Goal: Task Accomplishment & Management: Complete application form

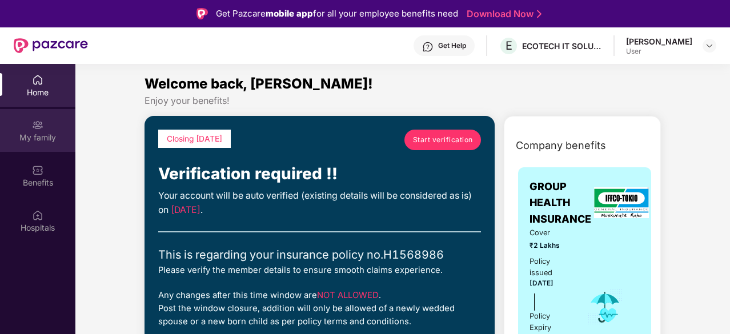
click at [38, 131] on div "My family" at bounding box center [37, 130] width 75 height 43
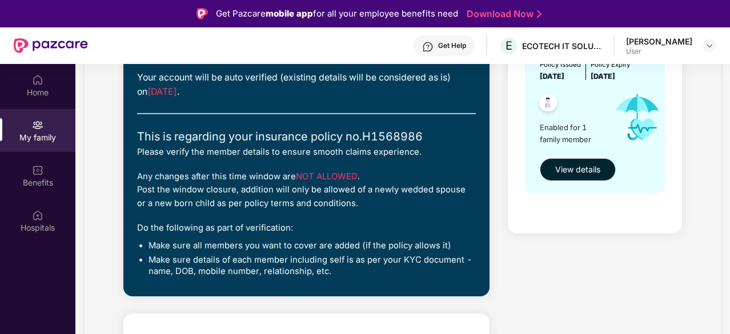
scroll to position [57, 0]
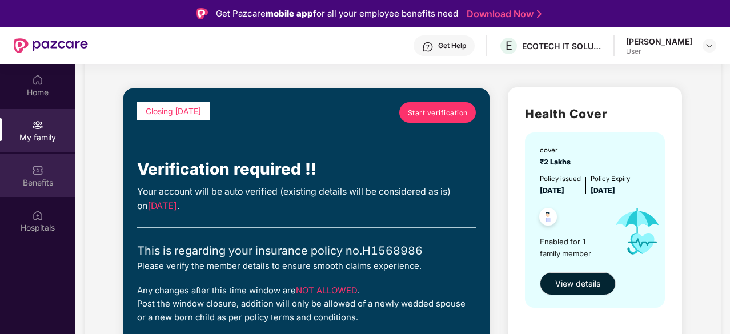
click at [32, 177] on div "Benefits" at bounding box center [37, 182] width 75 height 11
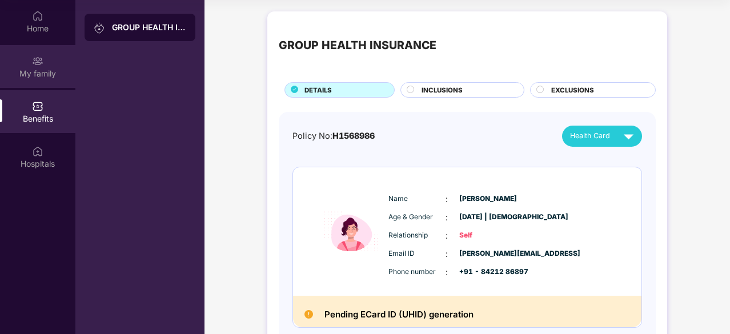
click at [30, 71] on div "My family" at bounding box center [37, 73] width 75 height 11
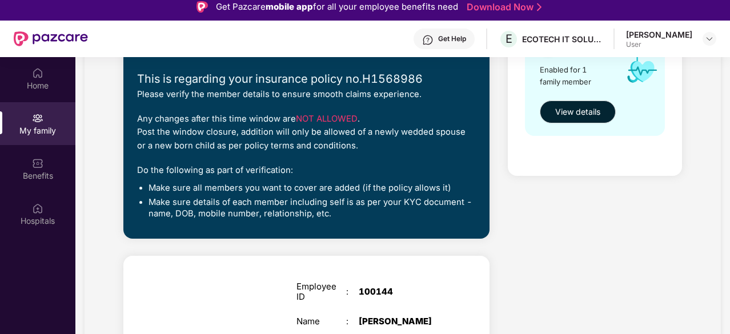
scroll to position [51, 0]
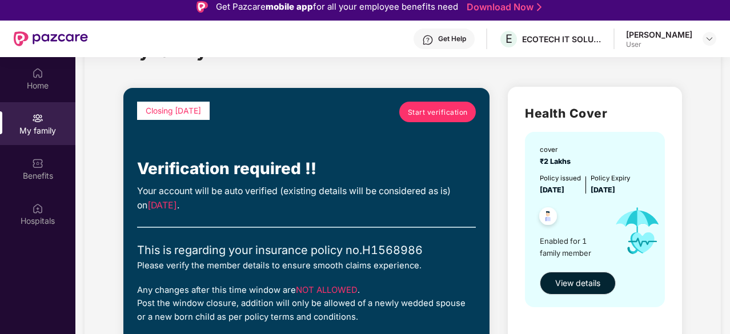
click at [430, 116] on span "Start verification" at bounding box center [438, 112] width 60 height 11
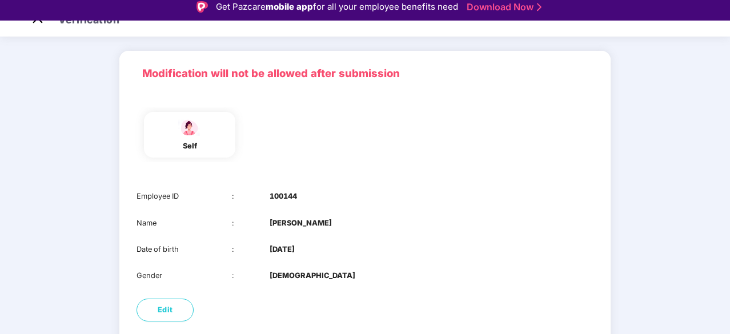
scroll to position [116, 0]
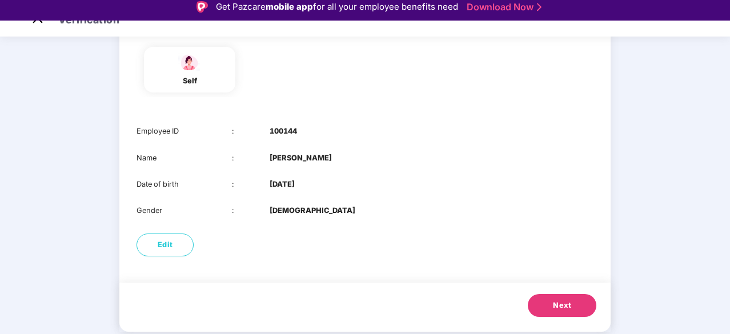
click at [563, 306] on span "Next" at bounding box center [562, 305] width 18 height 11
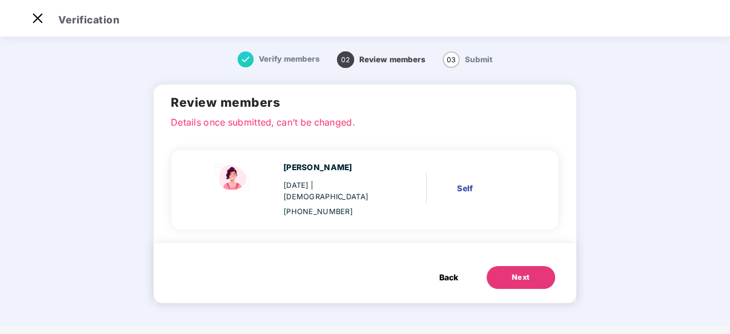
scroll to position [0, 0]
click at [521, 272] on div "Next" at bounding box center [521, 277] width 18 height 11
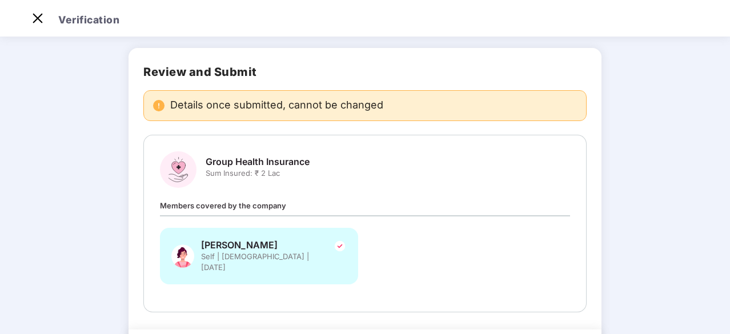
scroll to position [94, 0]
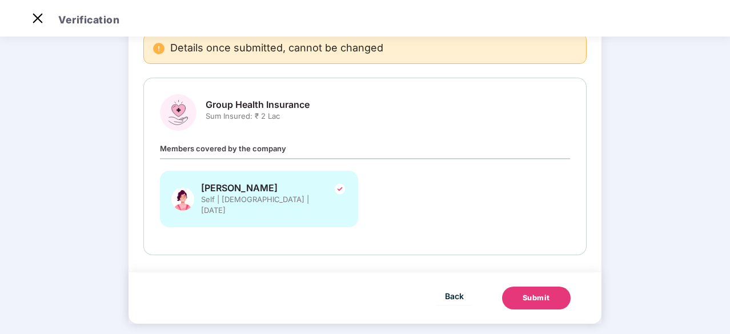
click at [539, 293] on div "Submit" at bounding box center [536, 298] width 27 height 11
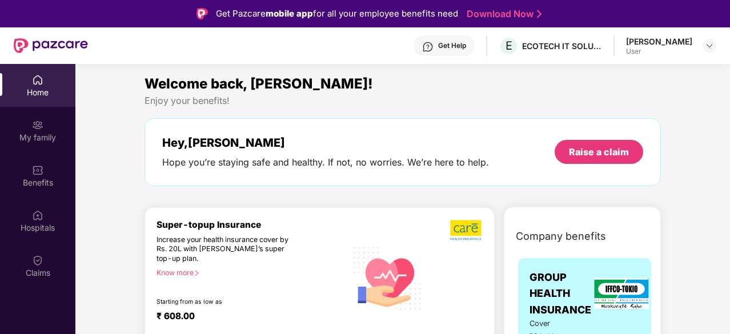
scroll to position [114, 0]
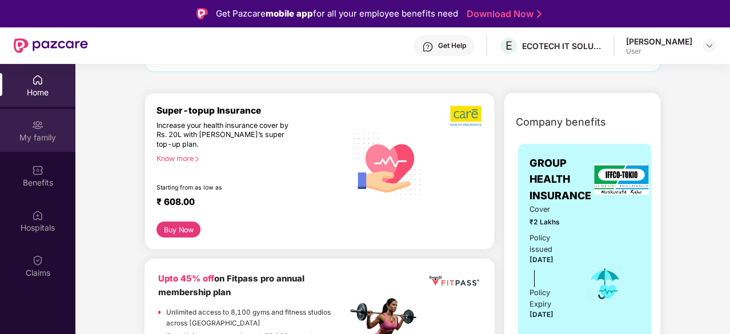
click at [47, 133] on div "My family" at bounding box center [37, 137] width 75 height 11
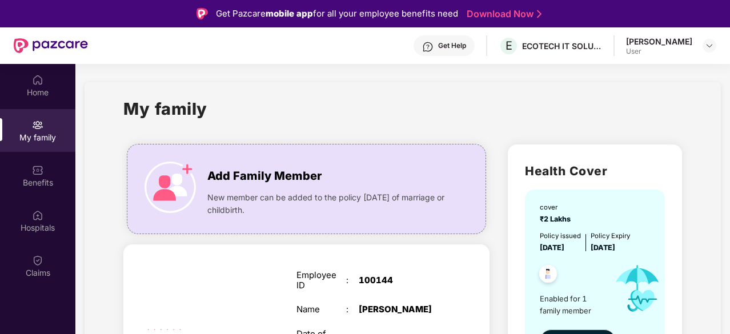
scroll to position [153, 0]
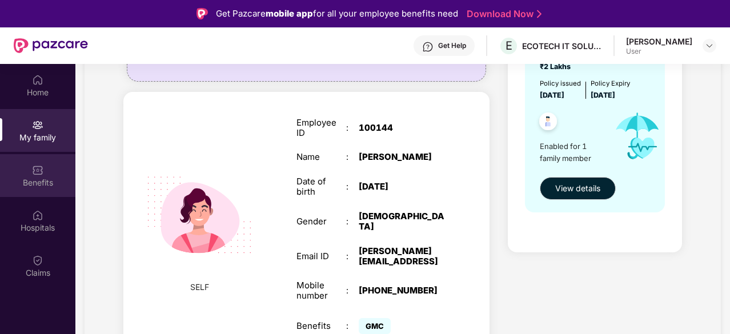
click at [49, 180] on div "Benefits" at bounding box center [37, 182] width 75 height 11
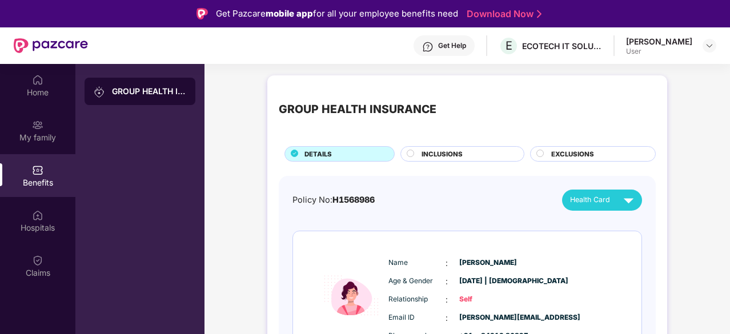
scroll to position [63, 0]
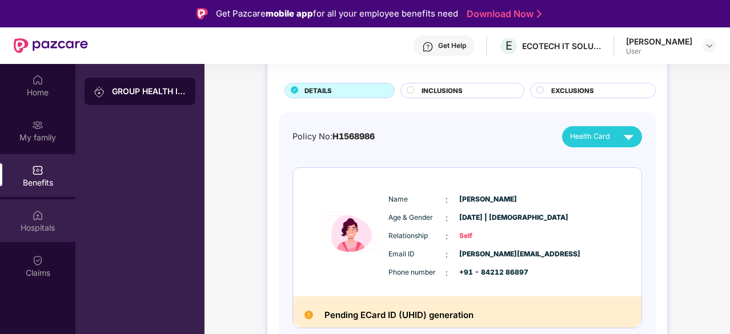
click at [38, 228] on div "Hospitals" at bounding box center [37, 227] width 75 height 11
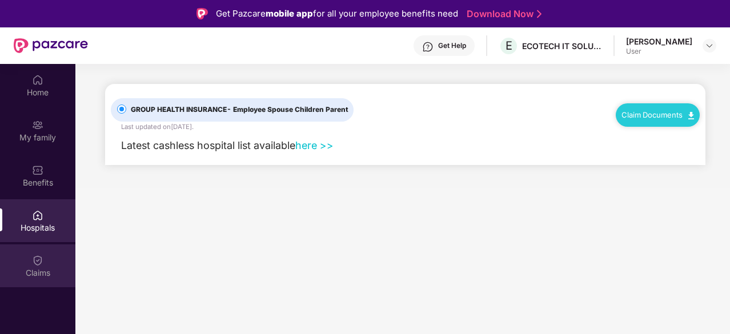
click at [31, 262] on div "Claims" at bounding box center [37, 266] width 75 height 43
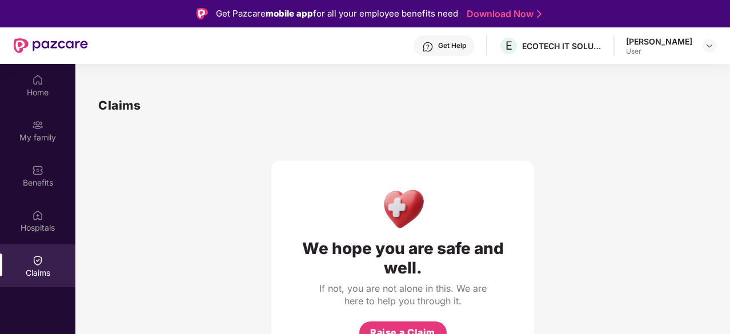
click at [583, 154] on div "We hope you are safe and well. If not, you are not alone in this. We are here t…" at bounding box center [402, 241] width 609 height 253
click at [583, 153] on div "We hope you are safe and well. If not, you are not alone in this. We are here t…" at bounding box center [402, 241] width 609 height 253
